Goal: Task Accomplishment & Management: Use online tool/utility

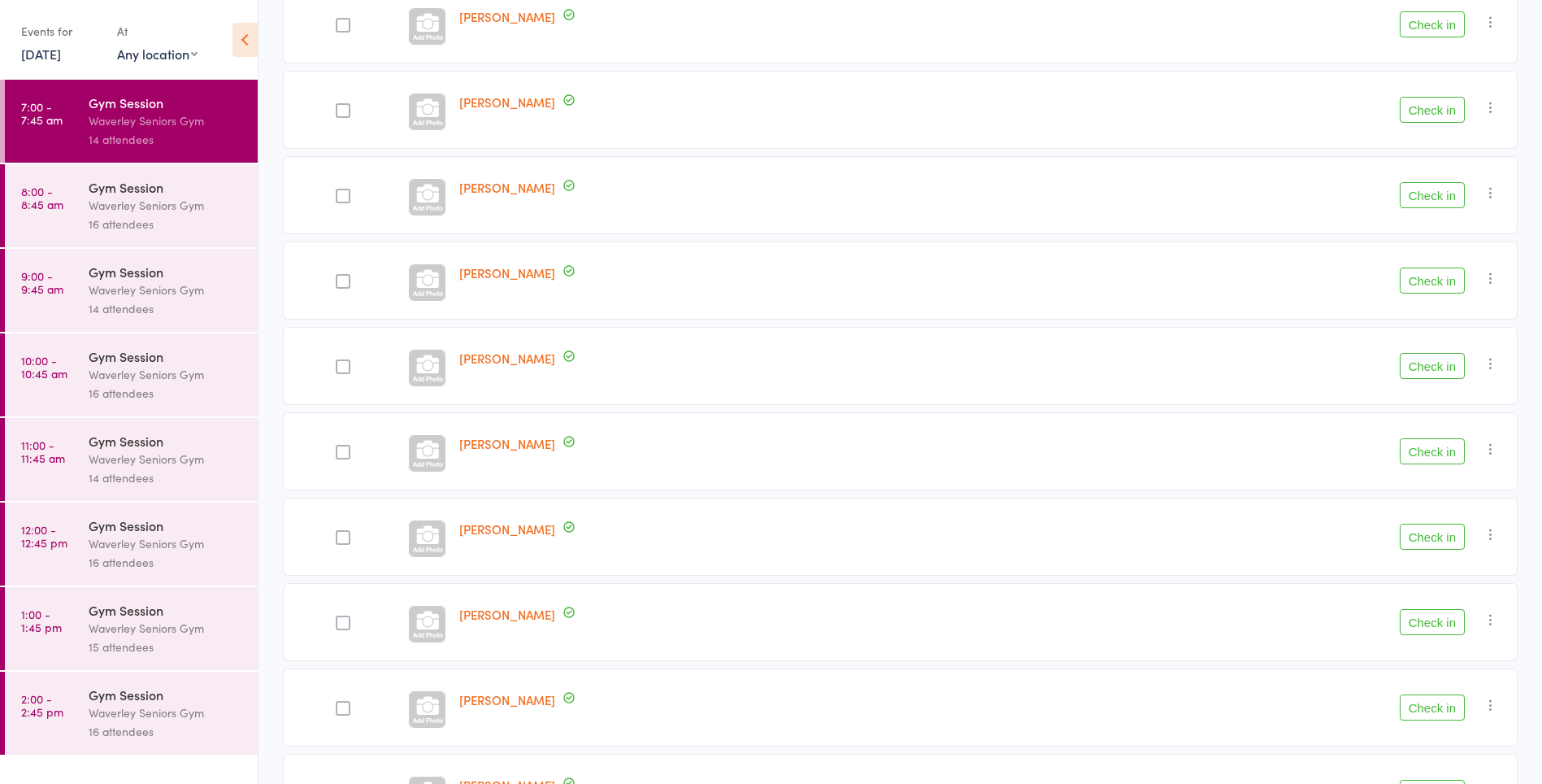
scroll to position [361, 0]
click at [1444, 627] on button "Check in" at bounding box center [1432, 620] width 65 height 26
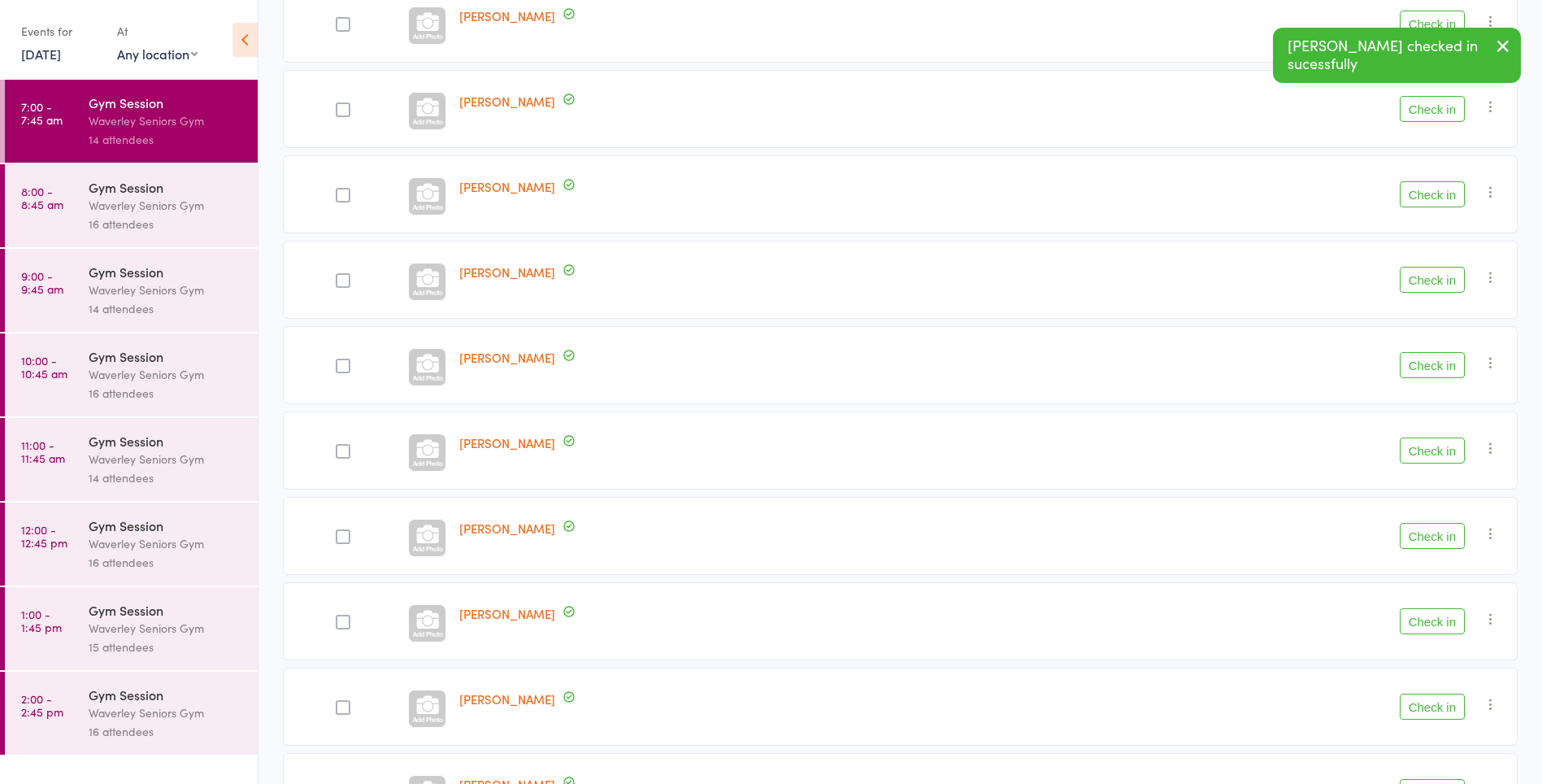
click at [1436, 19] on button "Check in" at bounding box center [1432, 24] width 65 height 26
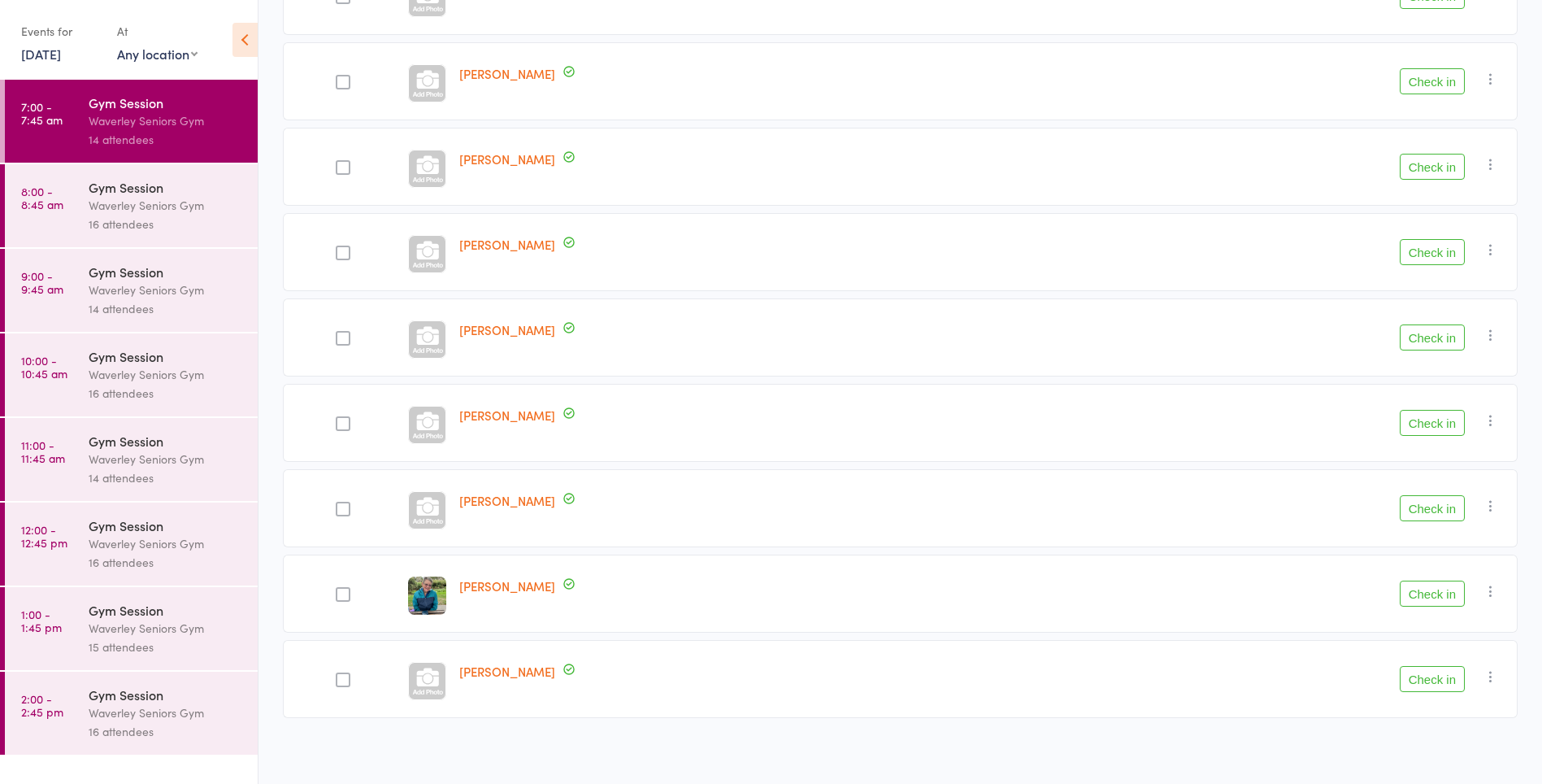
scroll to position [566, 0]
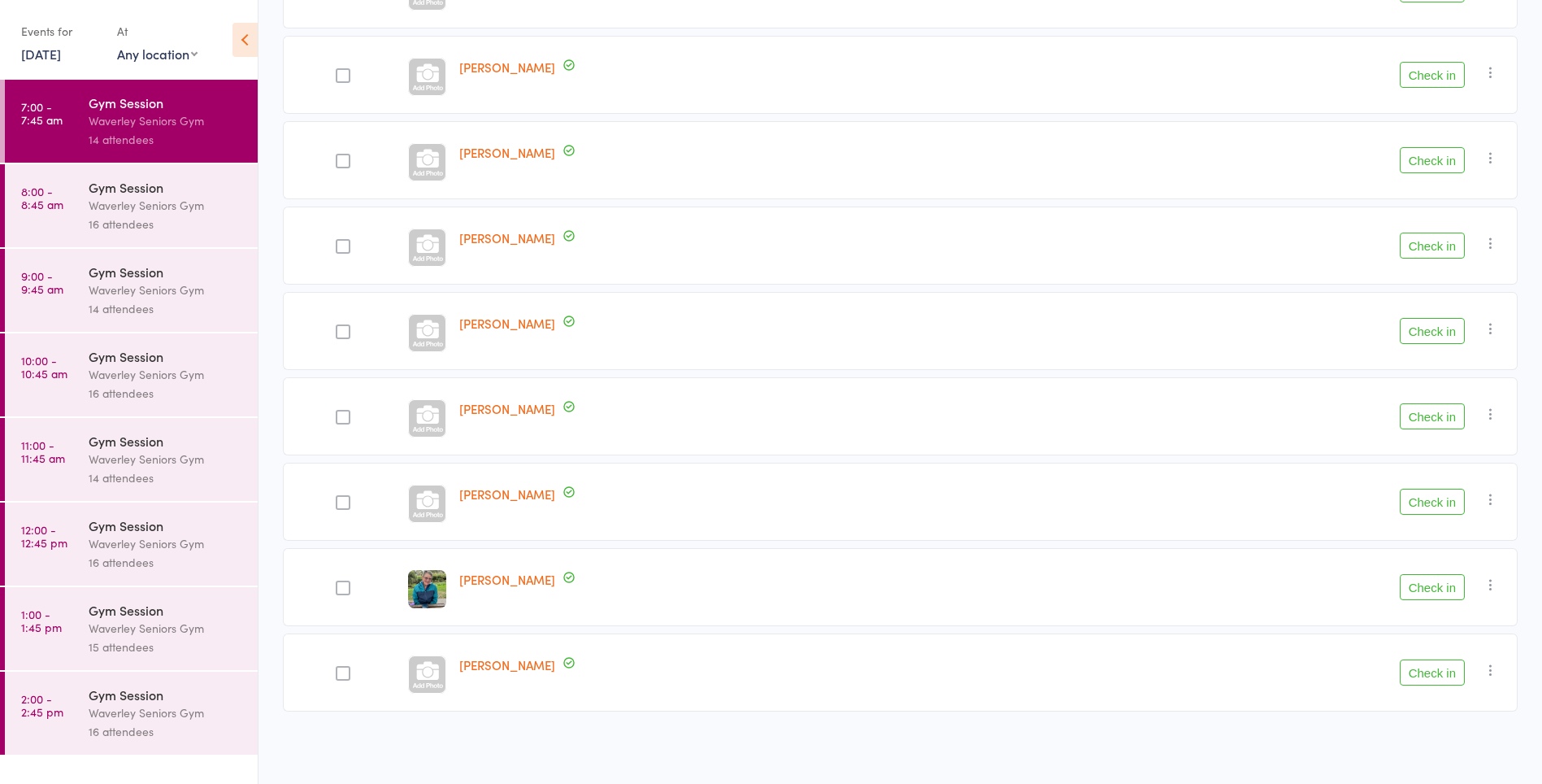
click at [1446, 505] on button "Check in" at bounding box center [1432, 502] width 65 height 26
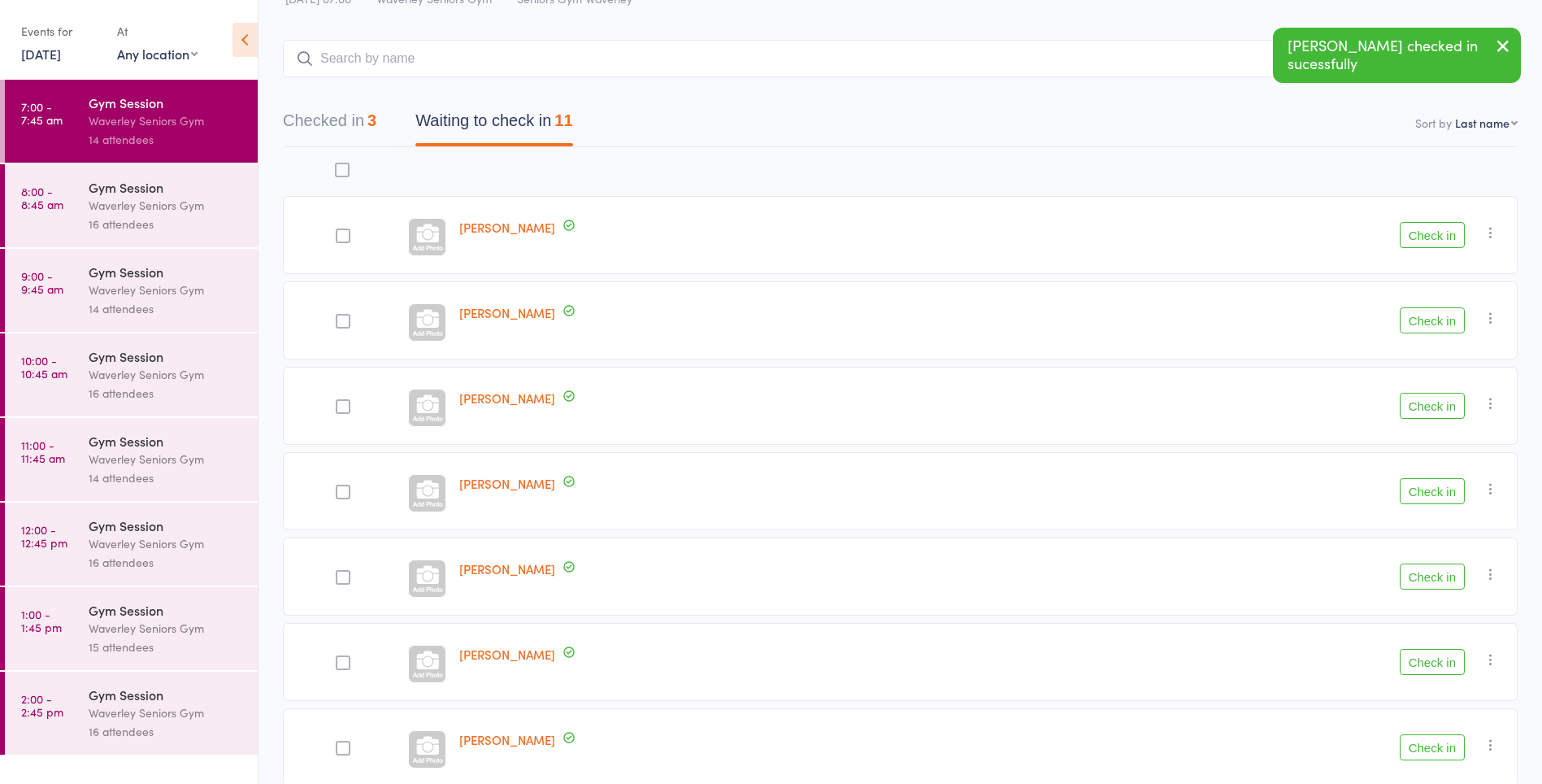
scroll to position [15, 0]
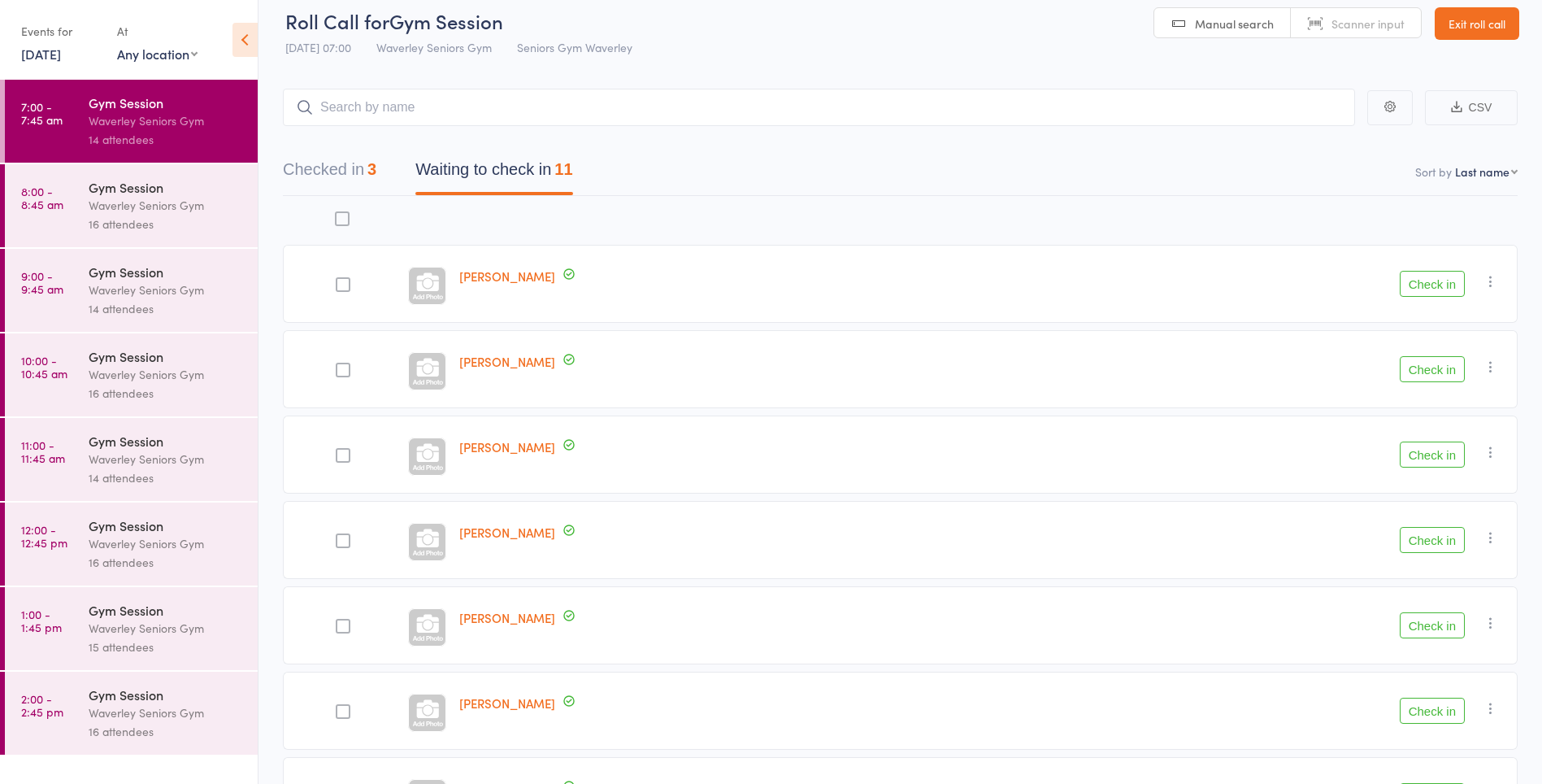
click at [1440, 368] on button "Check in" at bounding box center [1432, 368] width 65 height 26
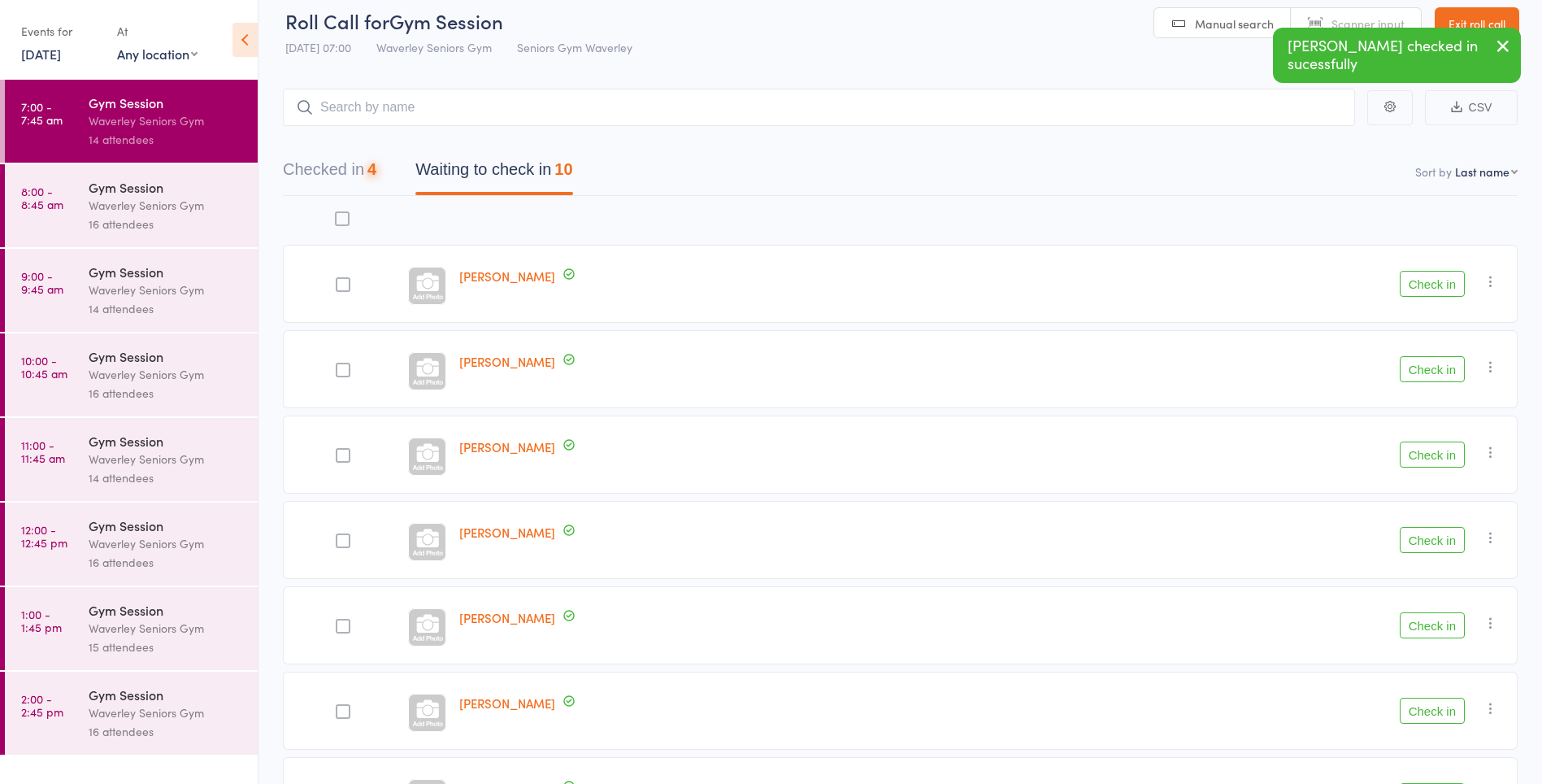
click at [1443, 371] on button "Check in" at bounding box center [1432, 368] width 65 height 26
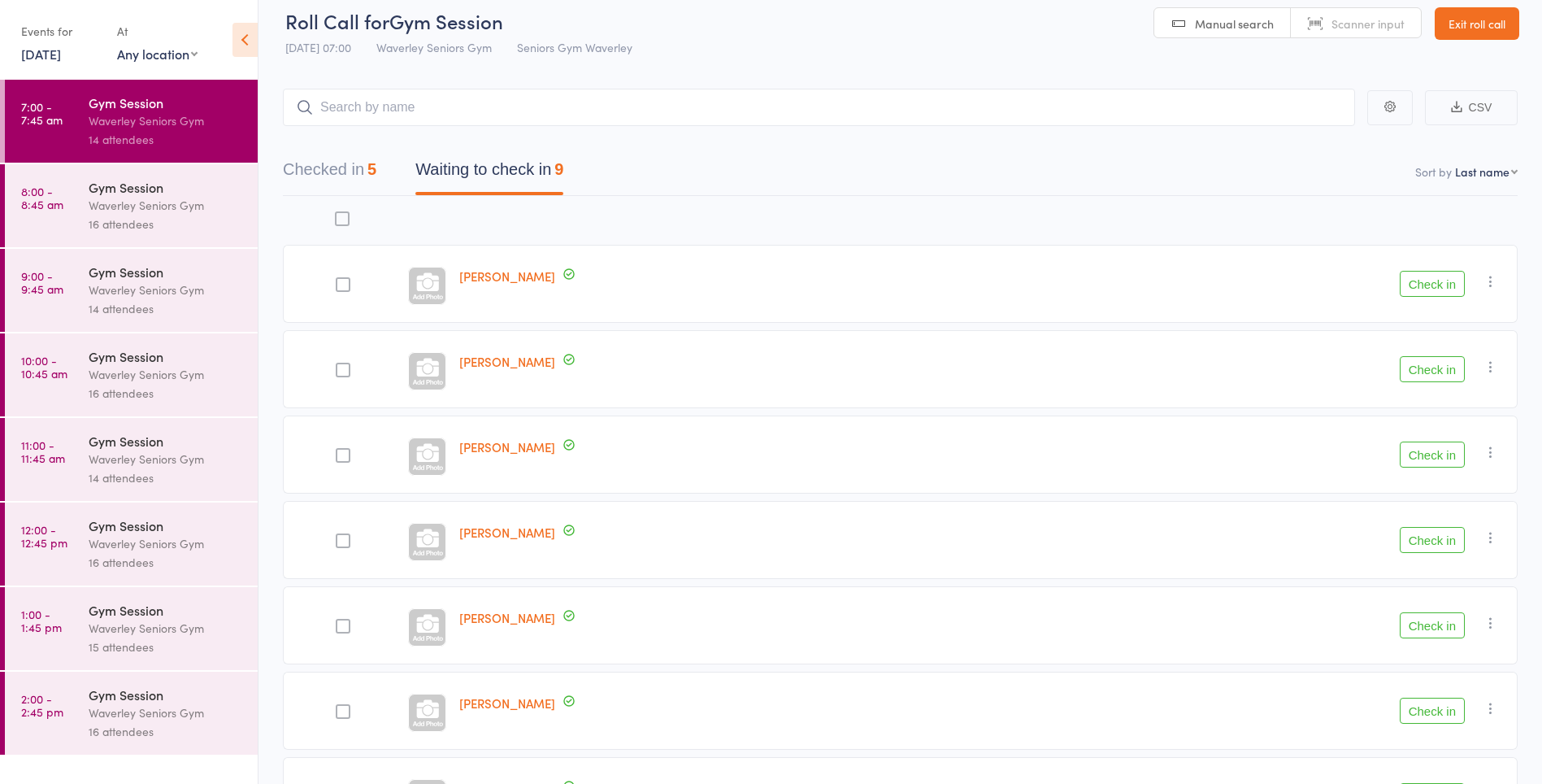
click at [1444, 371] on button "Check in" at bounding box center [1432, 368] width 65 height 26
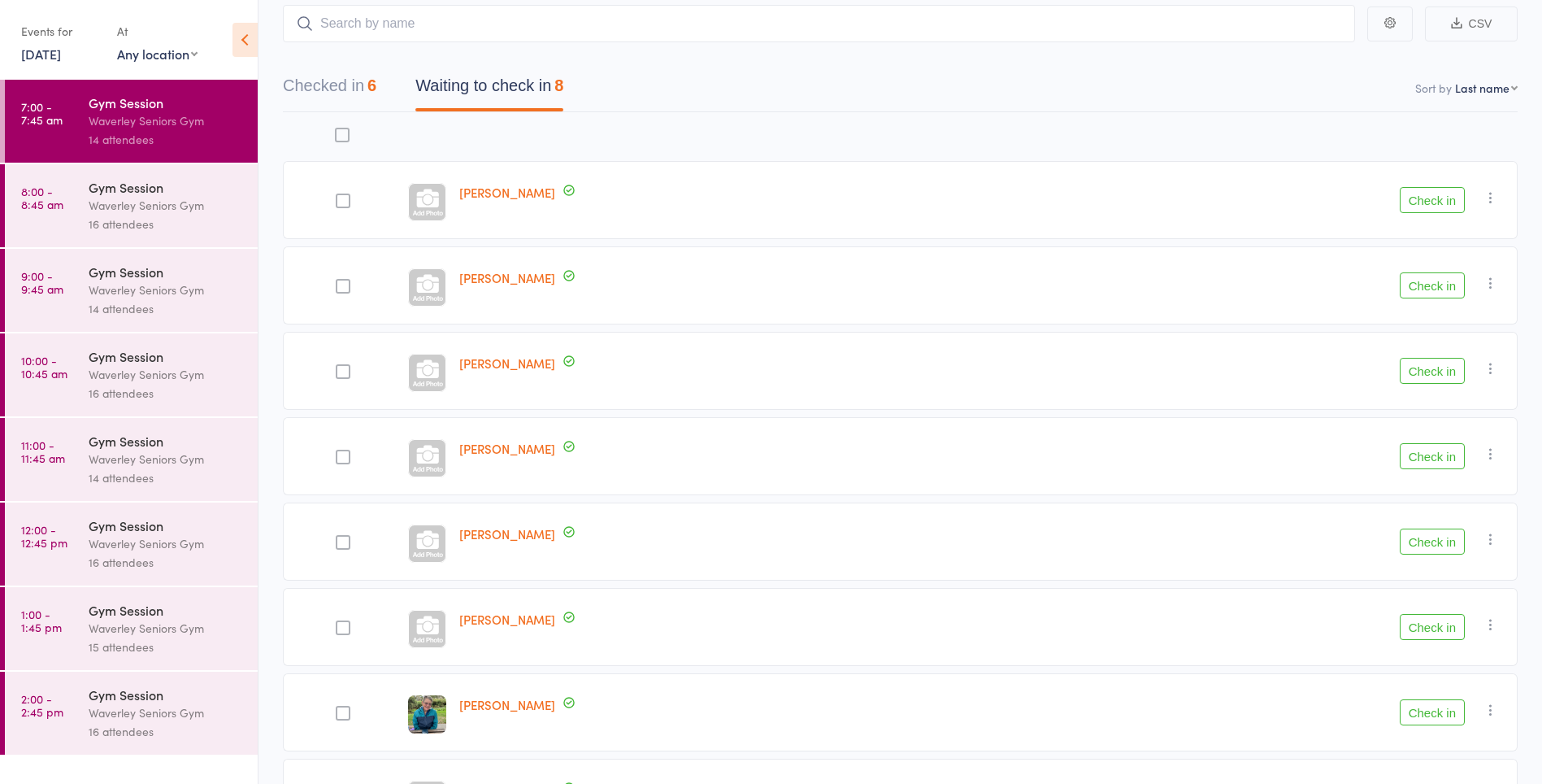
scroll to position [0, 0]
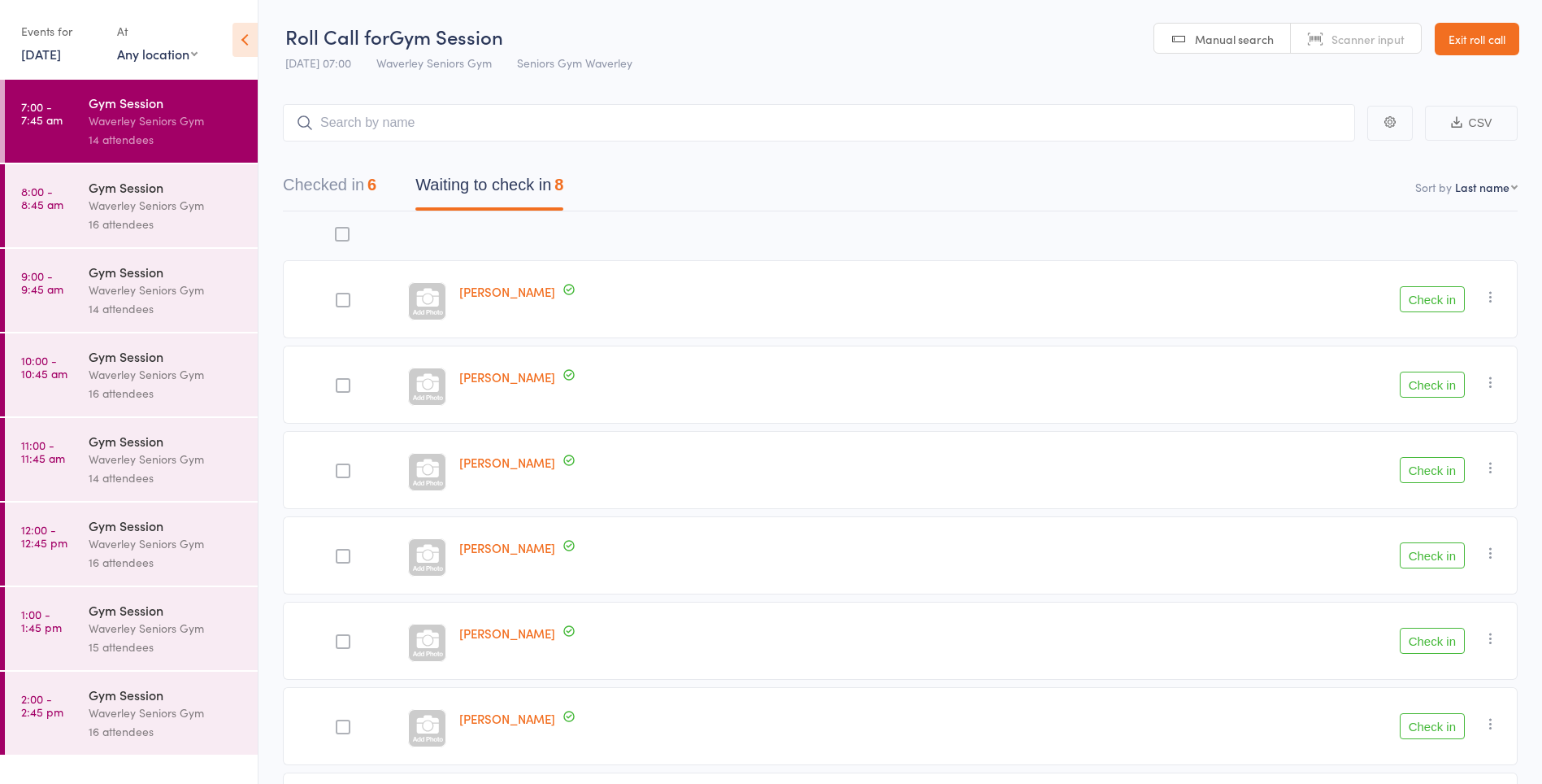
click at [330, 189] on button "Checked in 6" at bounding box center [330, 189] width 94 height 43
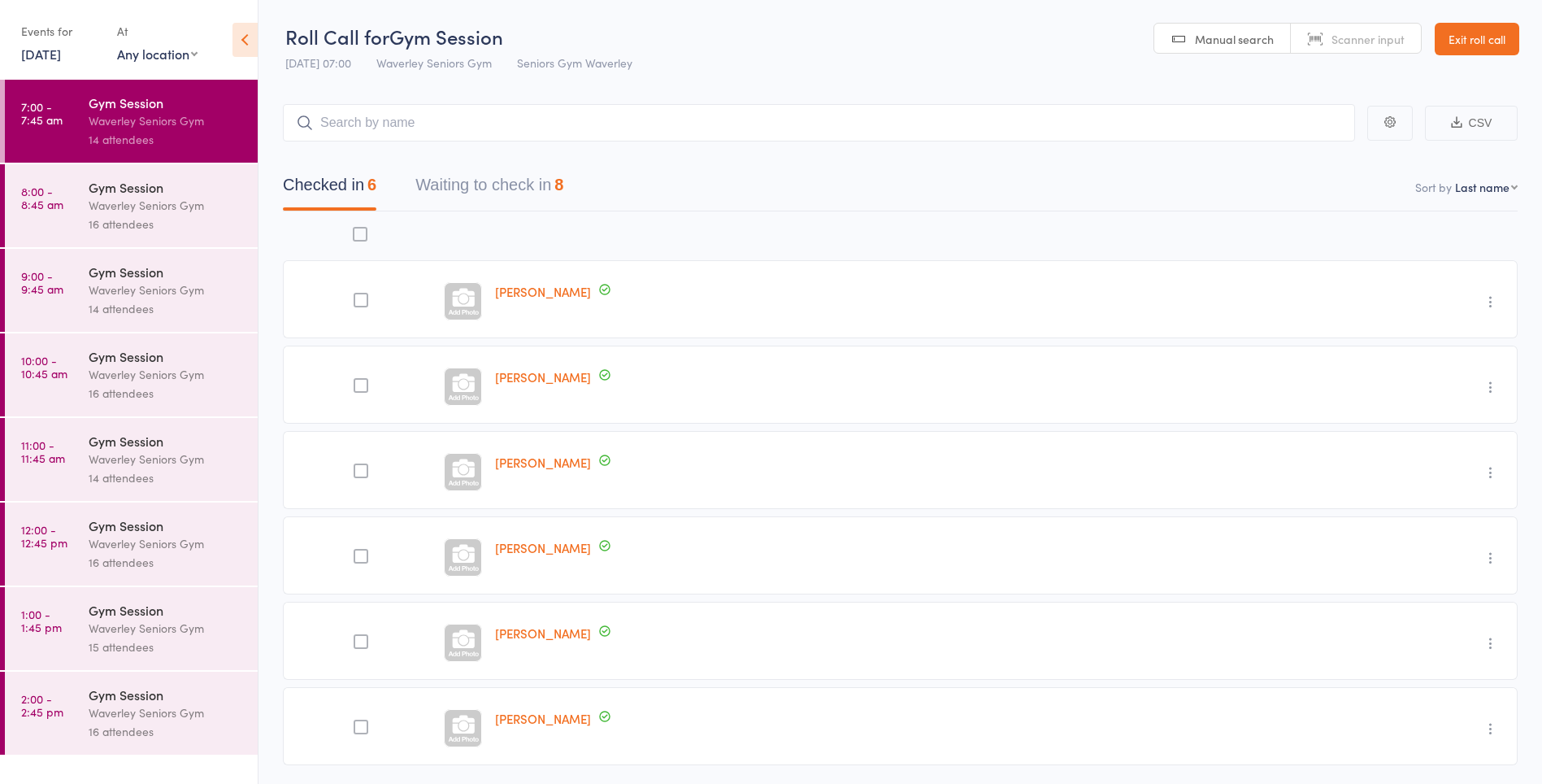
click at [553, 191] on button "Waiting to check in 8" at bounding box center [490, 189] width 148 height 43
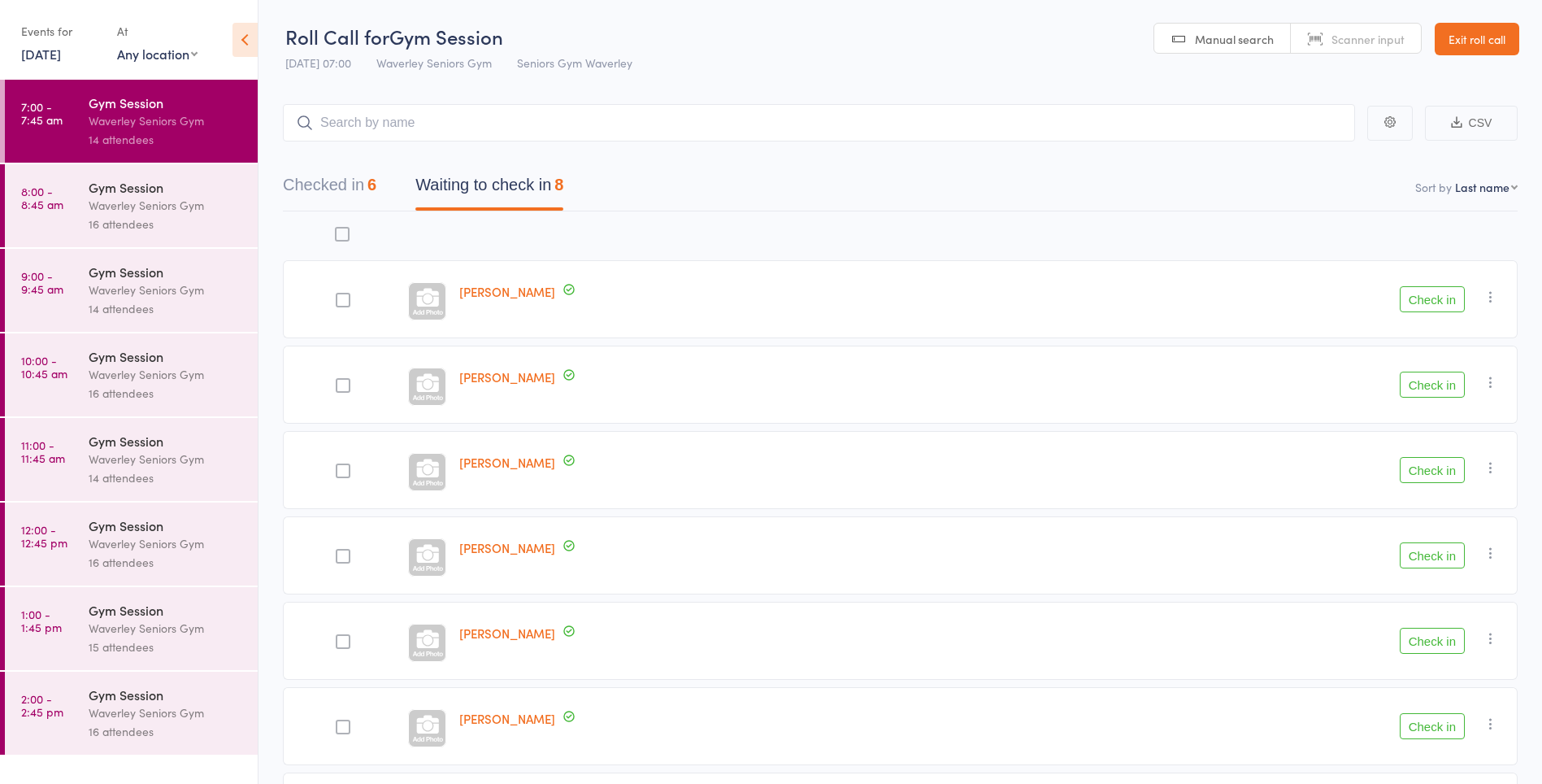
click at [1441, 550] on button "Check in" at bounding box center [1432, 555] width 65 height 26
click at [1448, 727] on button "Check in" at bounding box center [1432, 726] width 65 height 26
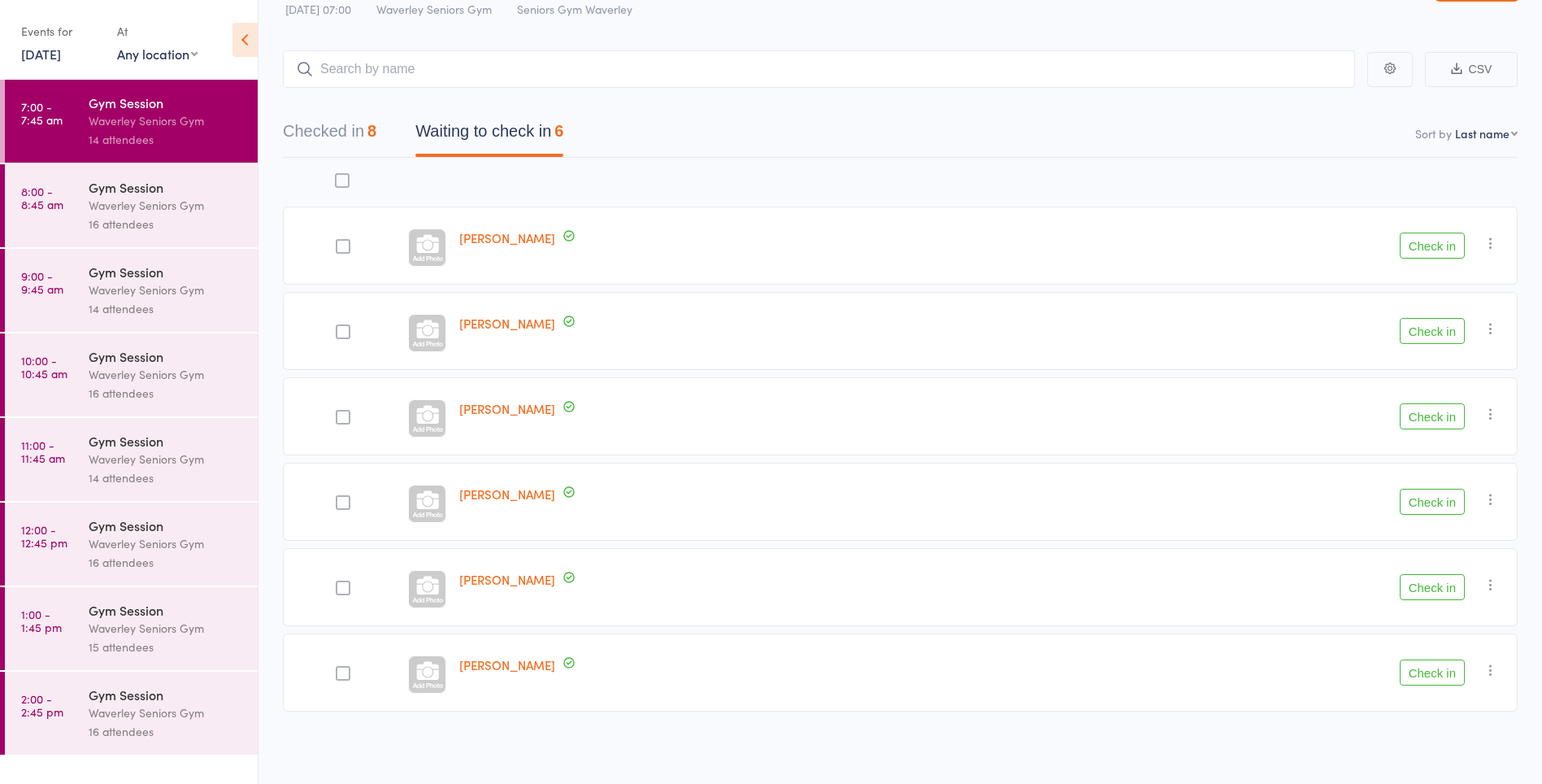
click at [1430, 677] on button "Check in" at bounding box center [1432, 672] width 65 height 26
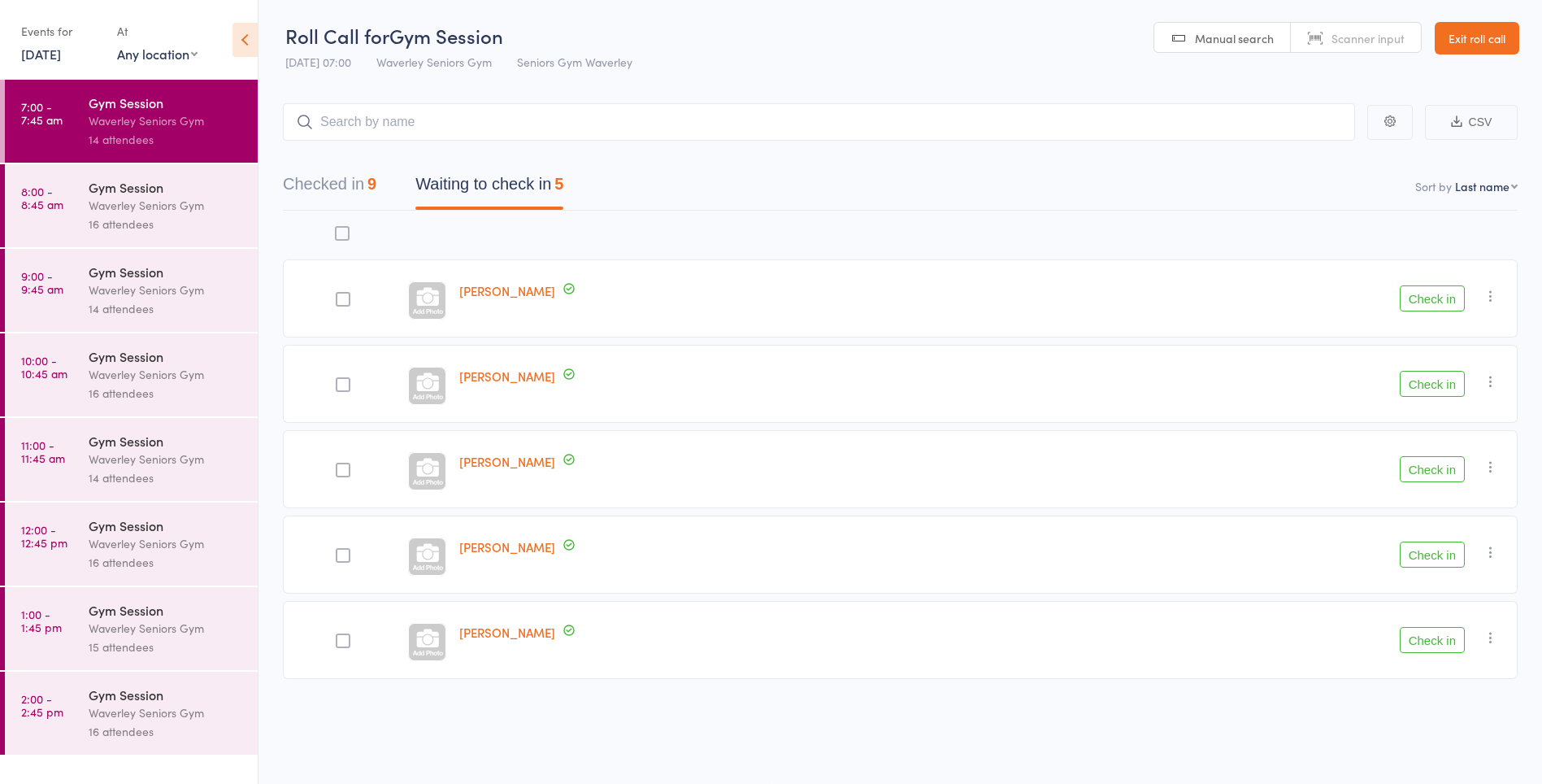
click at [338, 387] on div at bounding box center [342, 384] width 14 height 14
click at [339, 379] on input "checkbox" at bounding box center [339, 379] width 0 height 0
click at [345, 470] on div at bounding box center [342, 470] width 14 height 14
click at [339, 465] on input "checkbox" at bounding box center [339, 465] width 0 height 0
click at [1475, 752] on button "Check in" at bounding box center [1474, 750] width 77 height 35
